Goal: Check status

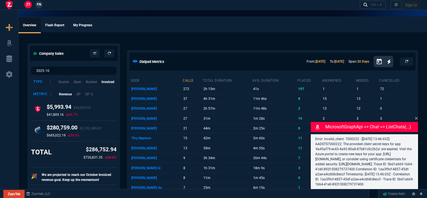
select select "12: [PERSON_NAME]"
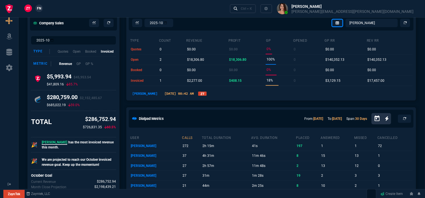
scroll to position [28, 0]
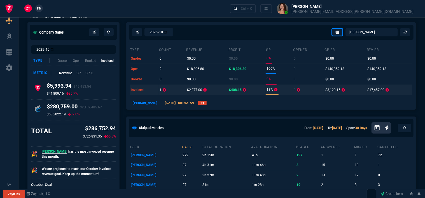
click at [192, 91] on p "$2,277.00" at bounding box center [194, 90] width 15 height 8
click at [196, 89] on p "$2,277.00" at bounding box center [194, 90] width 15 height 8
click at [236, 90] on p "$408.15" at bounding box center [235, 90] width 13 height 8
click at [161, 88] on p "1" at bounding box center [160, 90] width 2 height 8
click at [138, 90] on td "invoiced" at bounding box center [144, 89] width 29 height 10
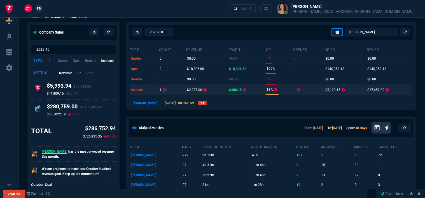
click at [371, 93] on p "$17,457.00" at bounding box center [375, 90] width 17 height 8
